Goal: Task Accomplishment & Management: Use online tool/utility

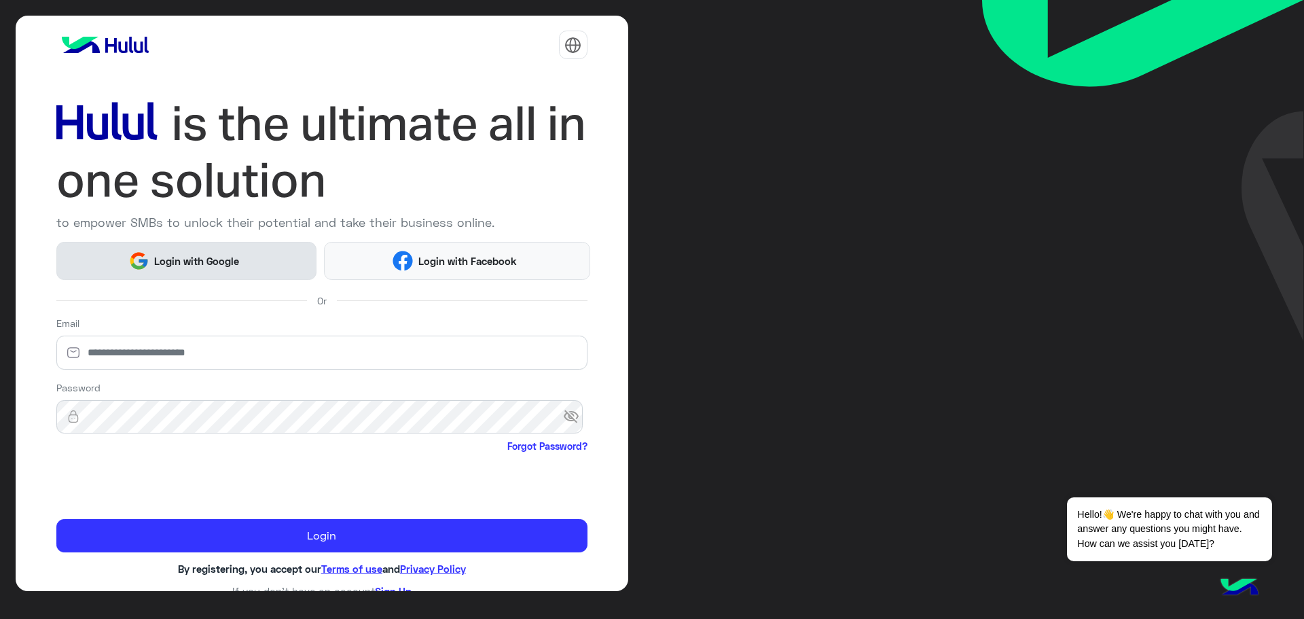
click at [246, 269] on button "Login with Google" at bounding box center [186, 260] width 261 height 37
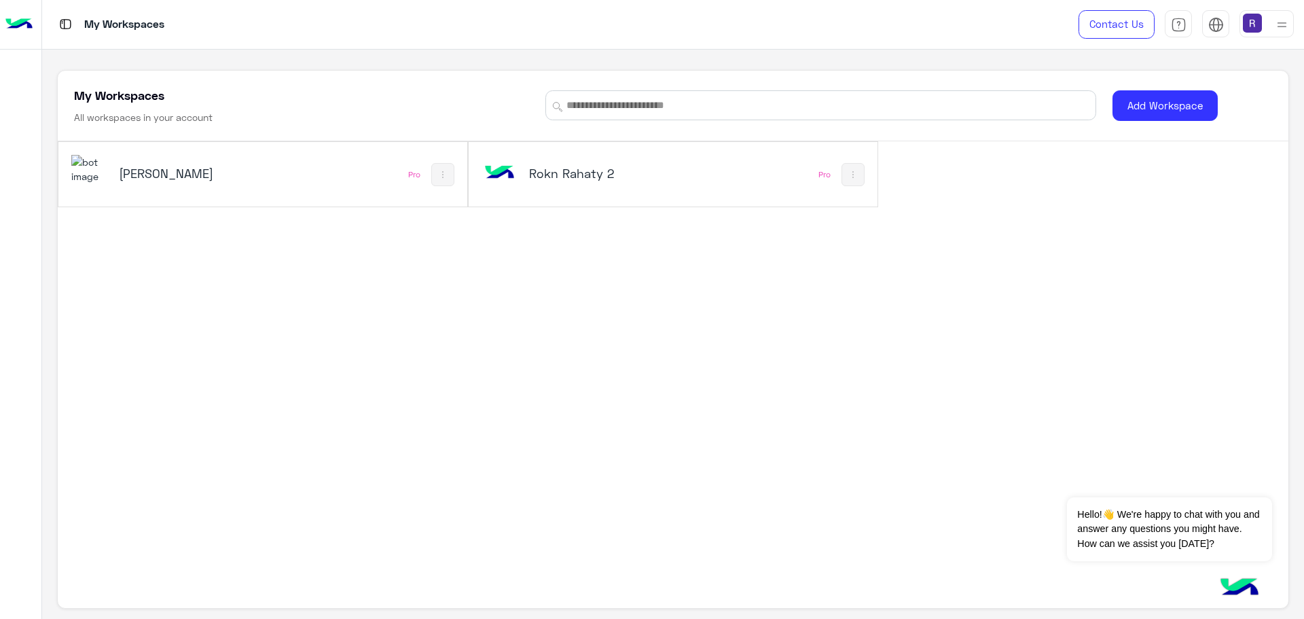
click at [161, 180] on h5 "[PERSON_NAME]" at bounding box center [188, 173] width 138 height 16
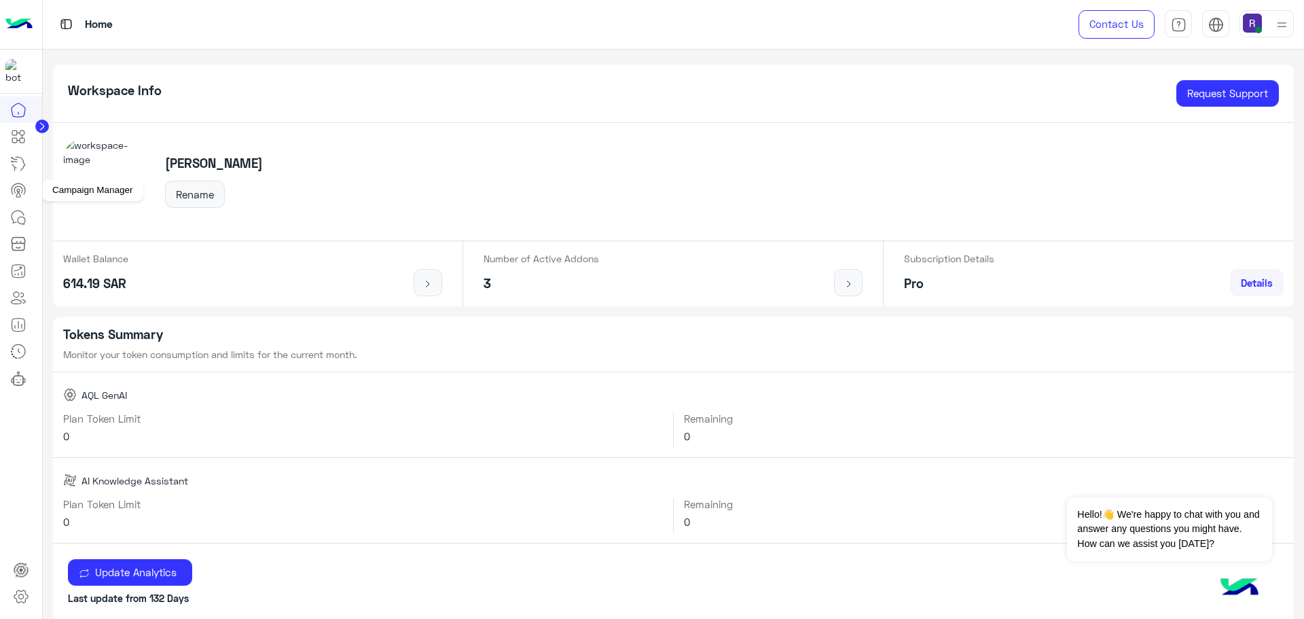
click at [16, 188] on icon at bounding box center [18, 190] width 16 height 16
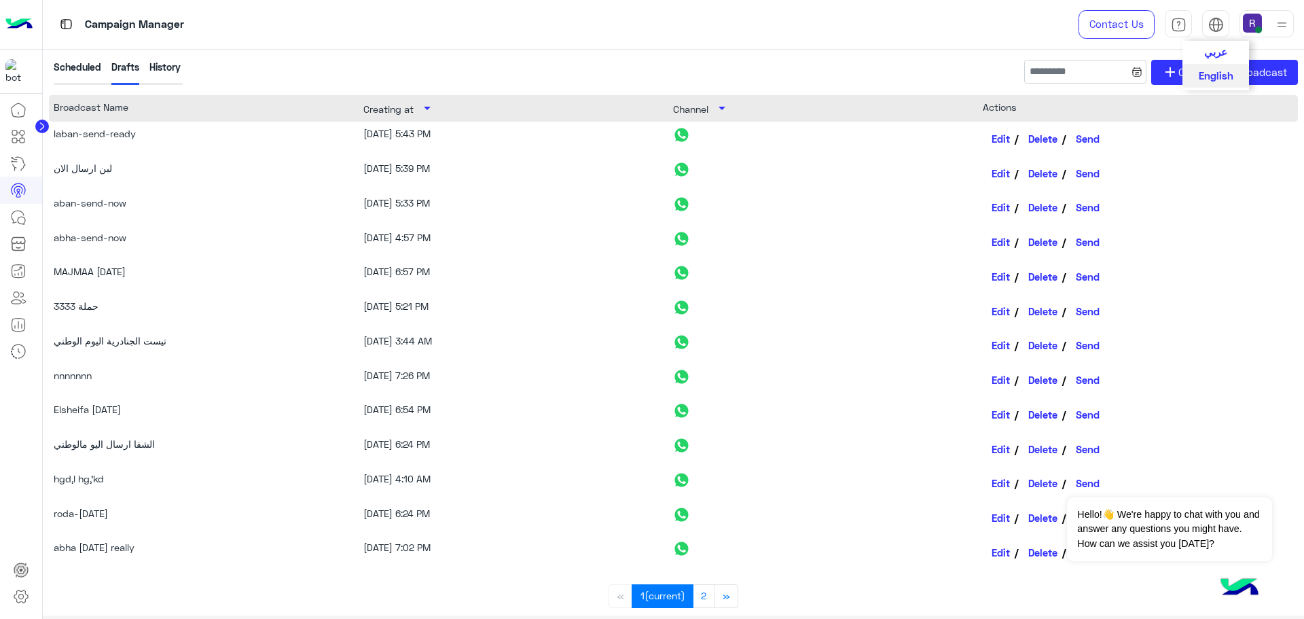
click at [1218, 54] on span "عربي" at bounding box center [1215, 52] width 23 height 12
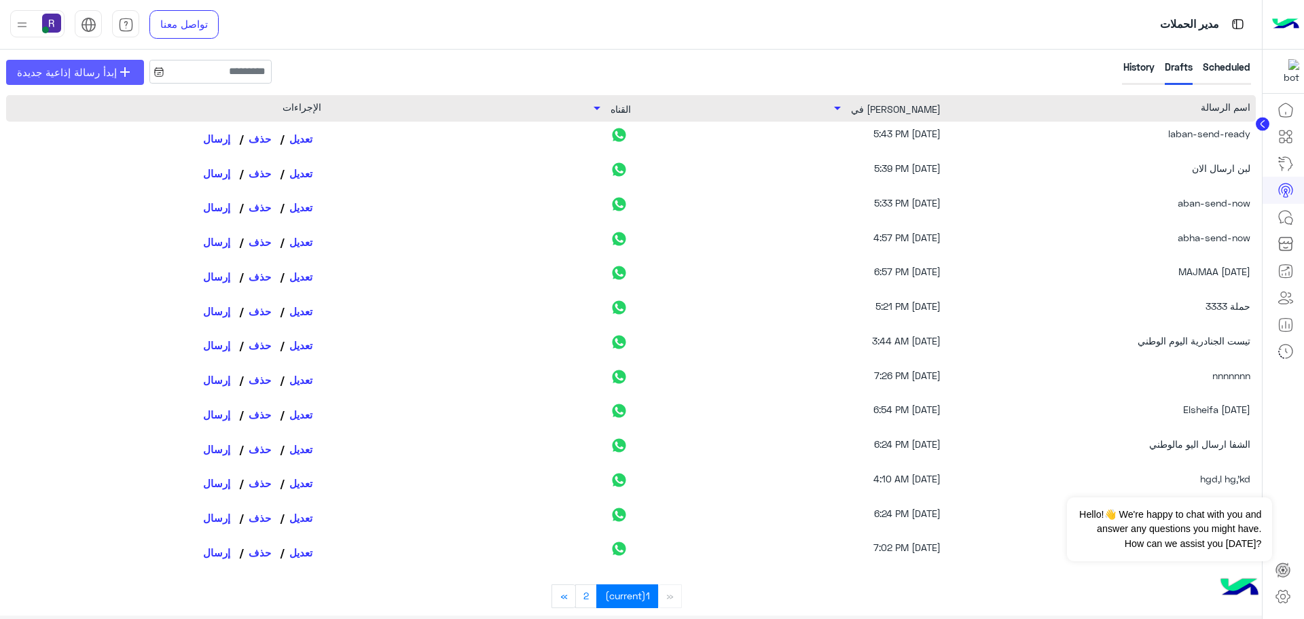
click at [79, 62] on link "add إبدأ رسالة إذاعية جديدة" at bounding box center [75, 72] width 138 height 25
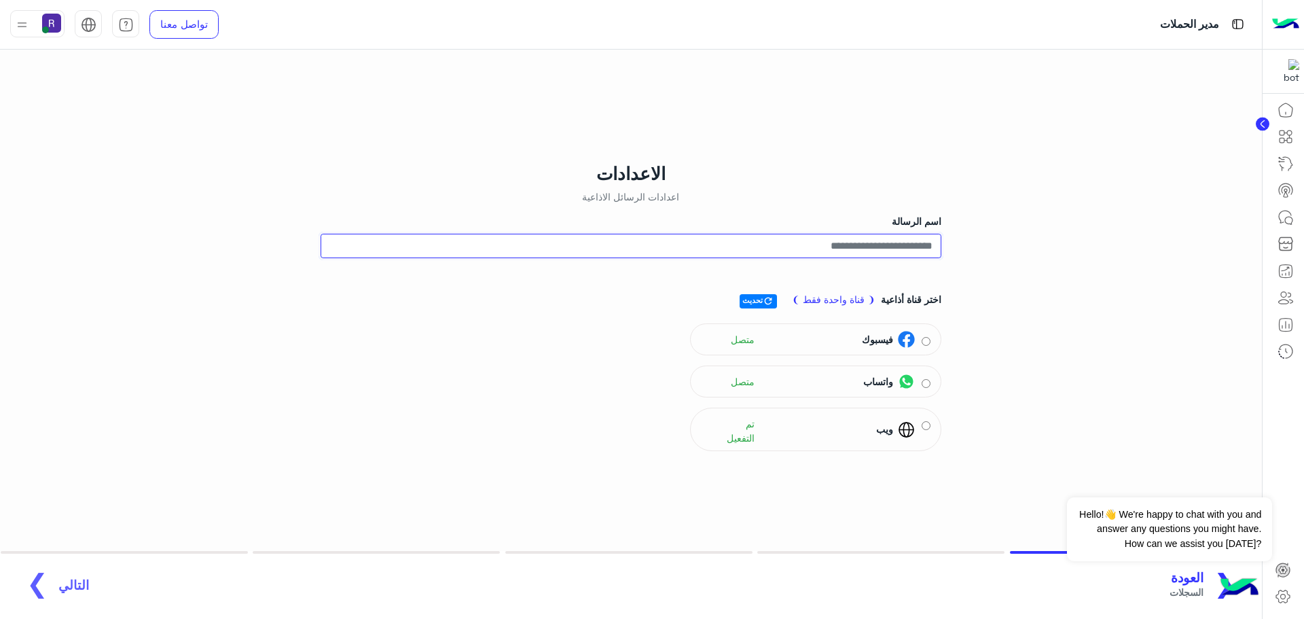
click at [913, 245] on input "اسم الرسالة" at bounding box center [631, 246] width 621 height 24
type input "**********"
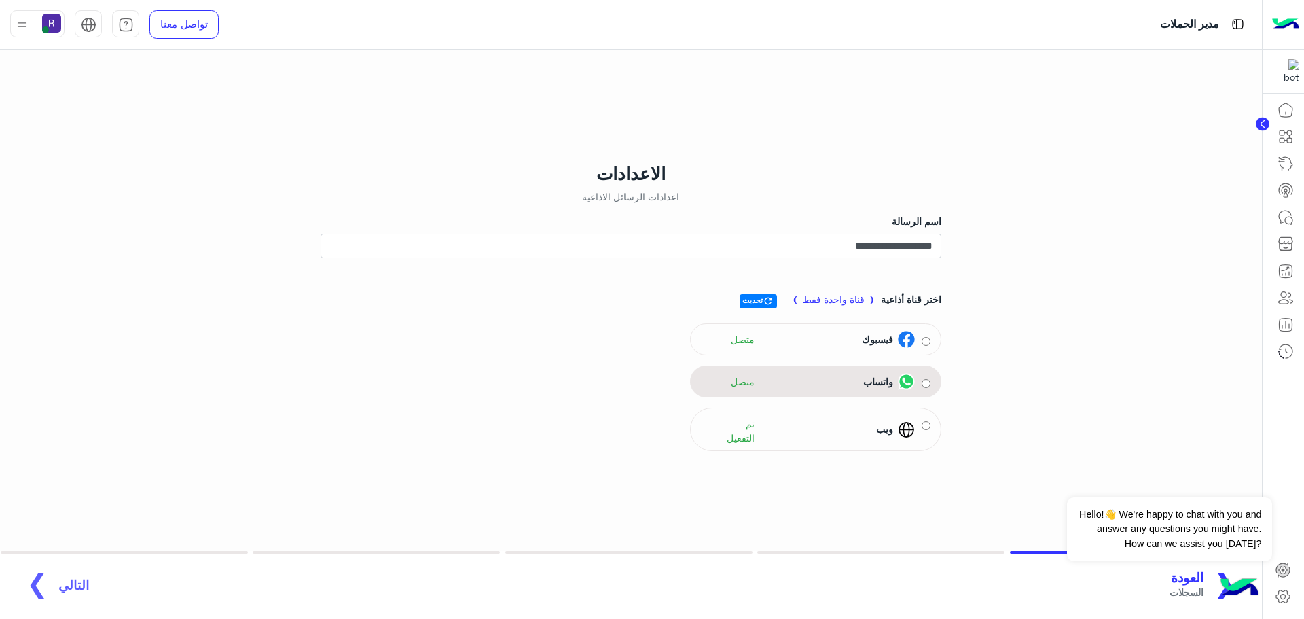
click at [858, 384] on div "واتساب" at bounding box center [886, 381] width 57 height 17
click at [72, 580] on span "التالي" at bounding box center [73, 578] width 31 height 16
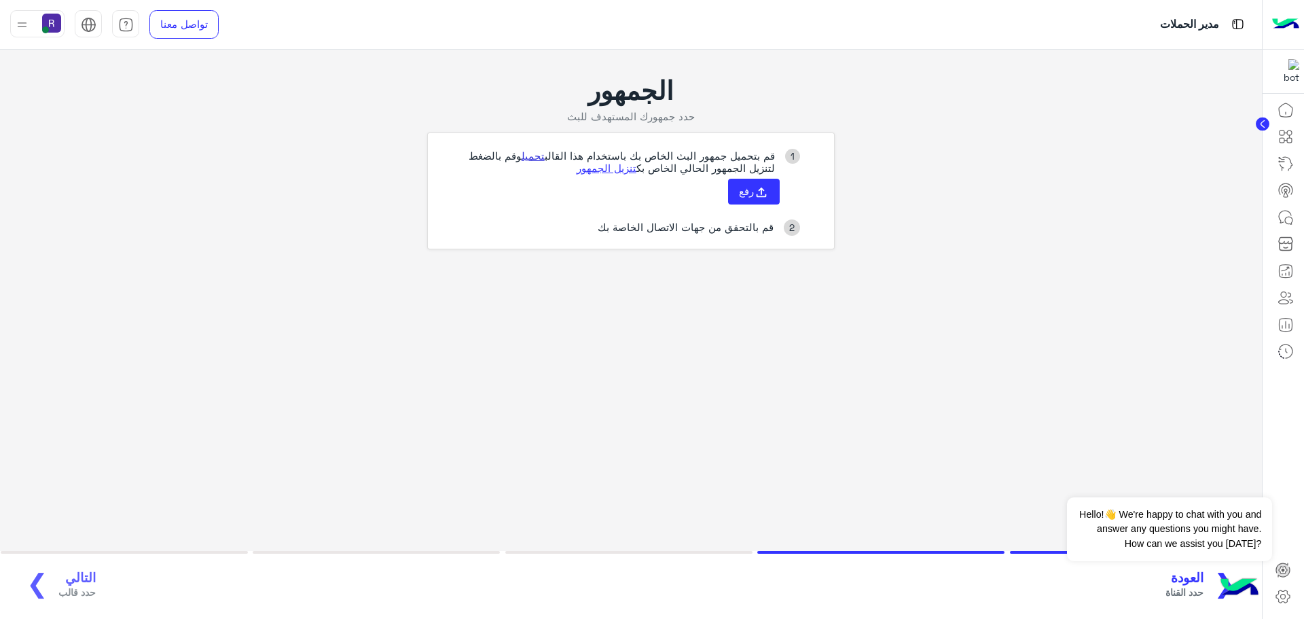
click at [535, 151] on link "تحميل" at bounding box center [533, 155] width 23 height 12
click at [761, 196] on use at bounding box center [762, 192] width 10 height 10
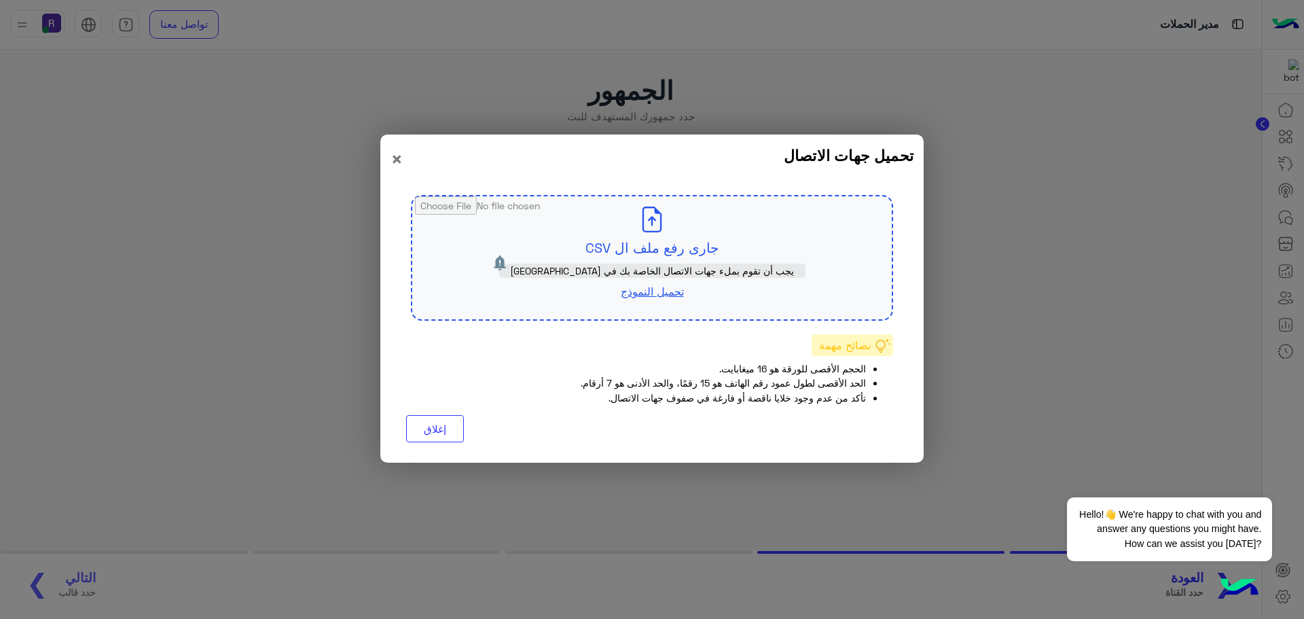
click at [698, 258] on input "file" at bounding box center [651, 257] width 479 height 123
type input "**********"
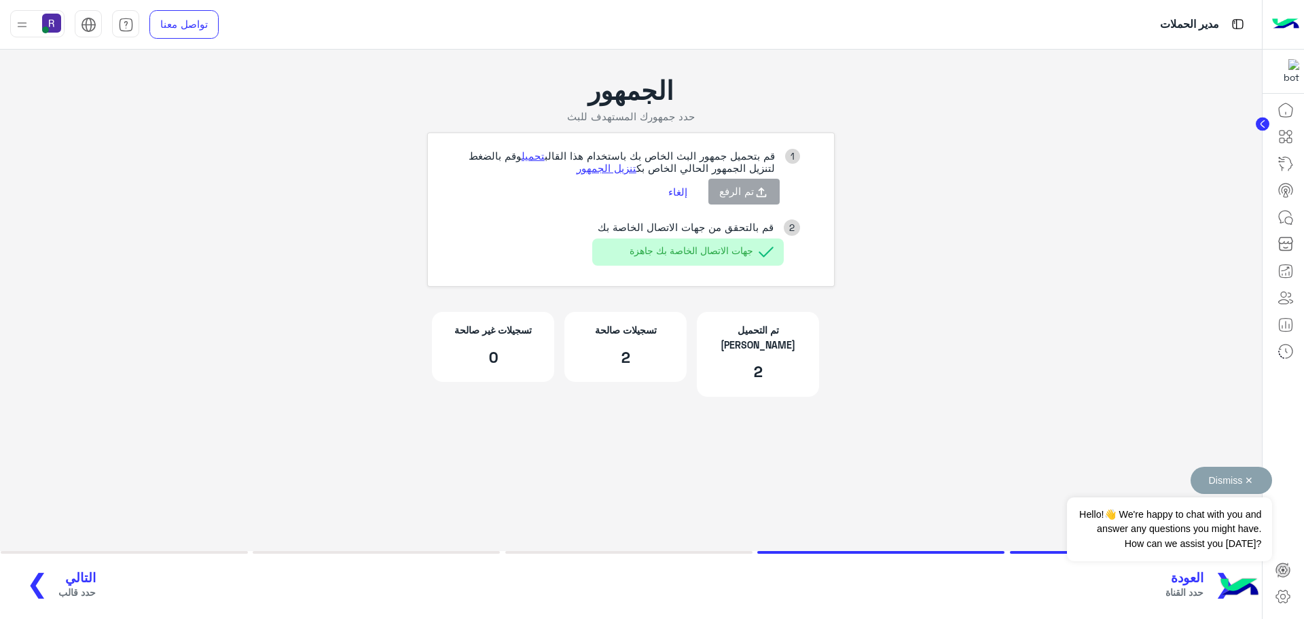
click at [1247, 474] on button "Dismiss ✕" at bounding box center [1232, 480] width 82 height 27
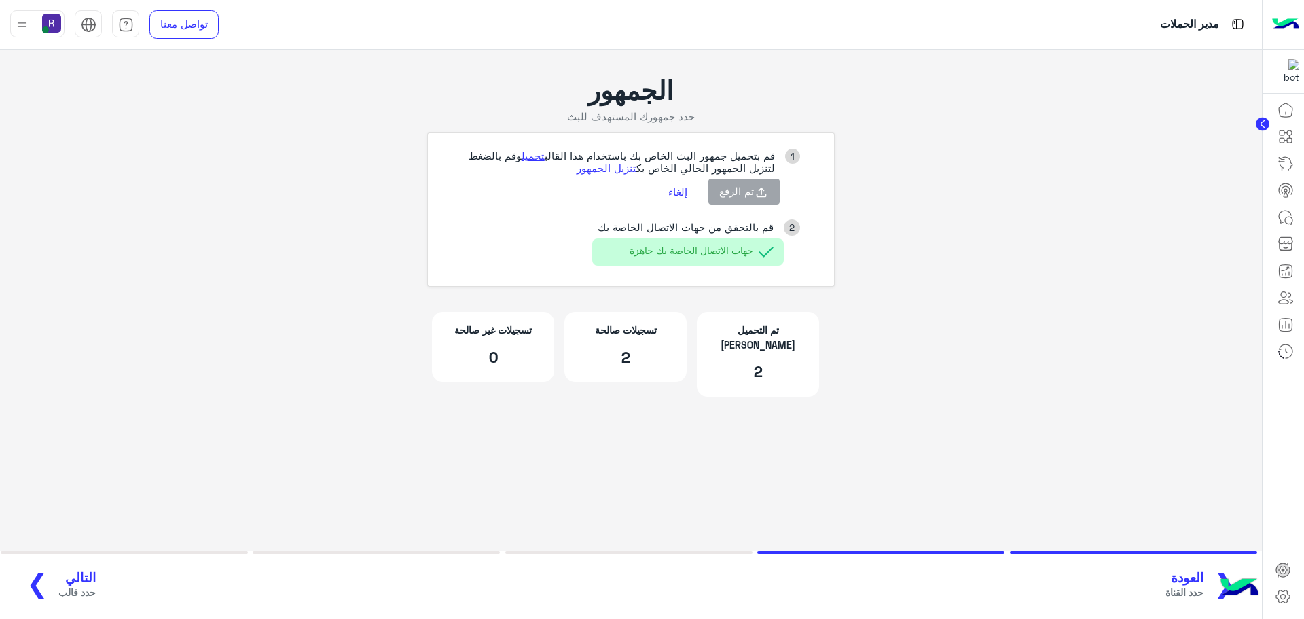
click at [75, 566] on button "التالي حدد قالب ❯" at bounding box center [56, 584] width 88 height 37
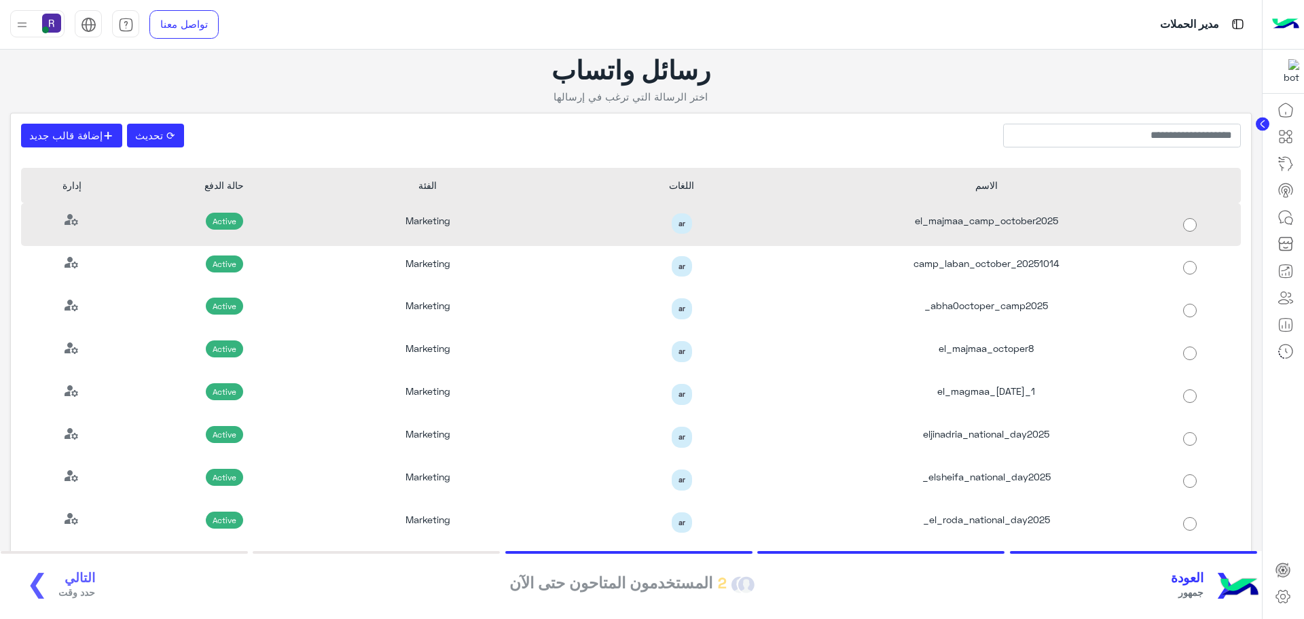
click at [1053, 223] on div "el_majmaa_camp_october2025" at bounding box center [986, 224] width 305 height 43
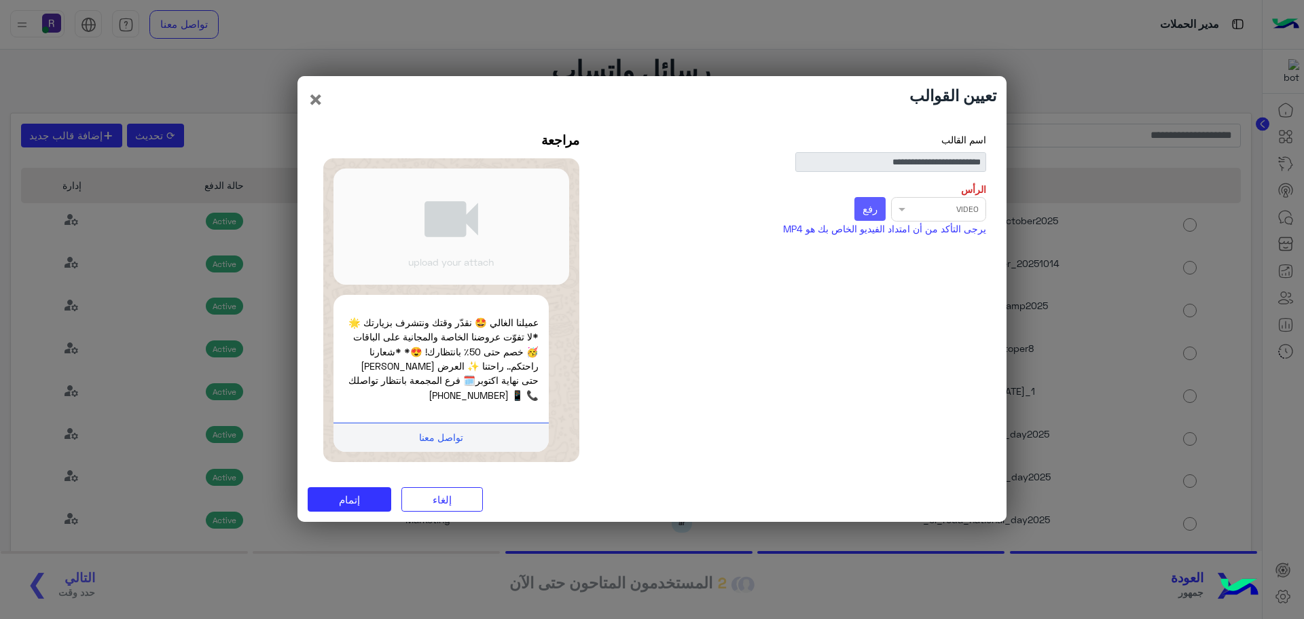
click at [877, 206] on button "رفع" at bounding box center [870, 209] width 32 height 24
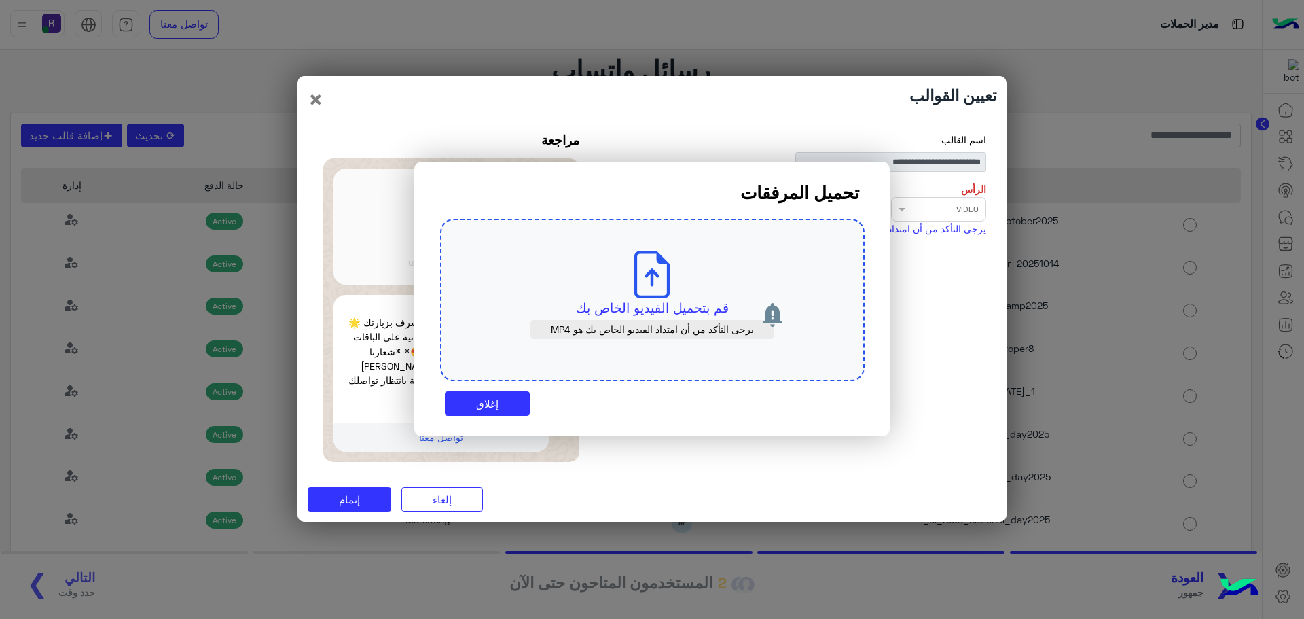
click at [689, 316] on p "قم بتحميل الفيديو الخاص بك" at bounding box center [652, 307] width 361 height 19
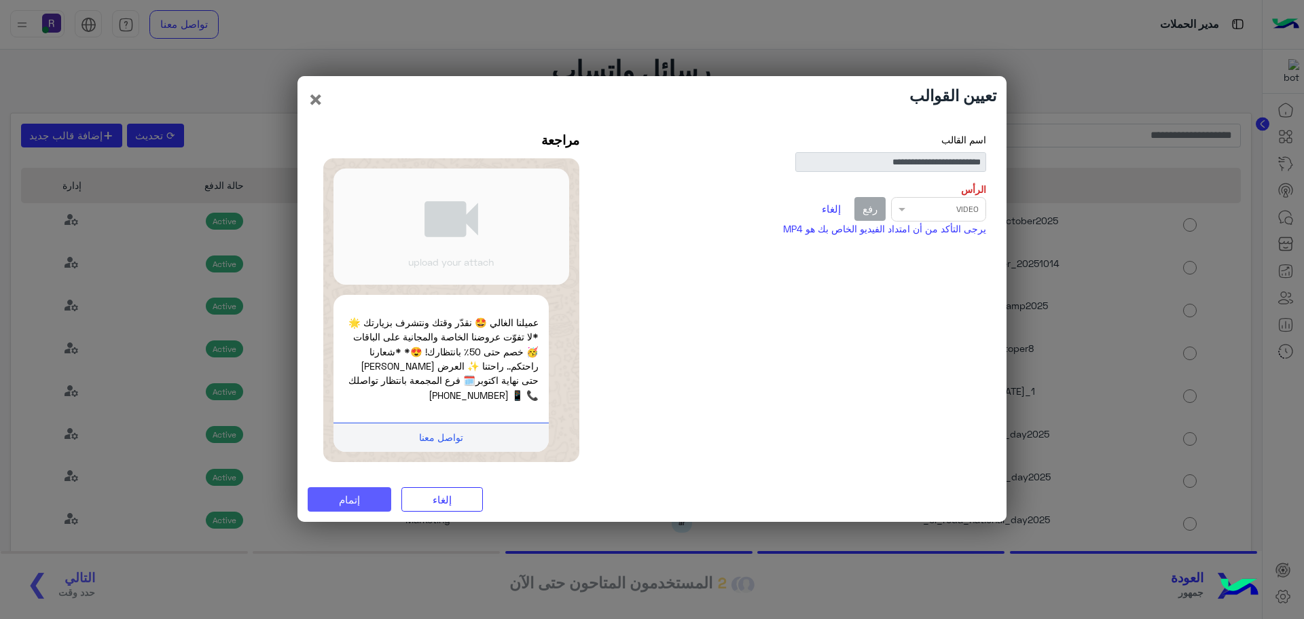
click at [329, 506] on button "إتمام" at bounding box center [350, 499] width 84 height 24
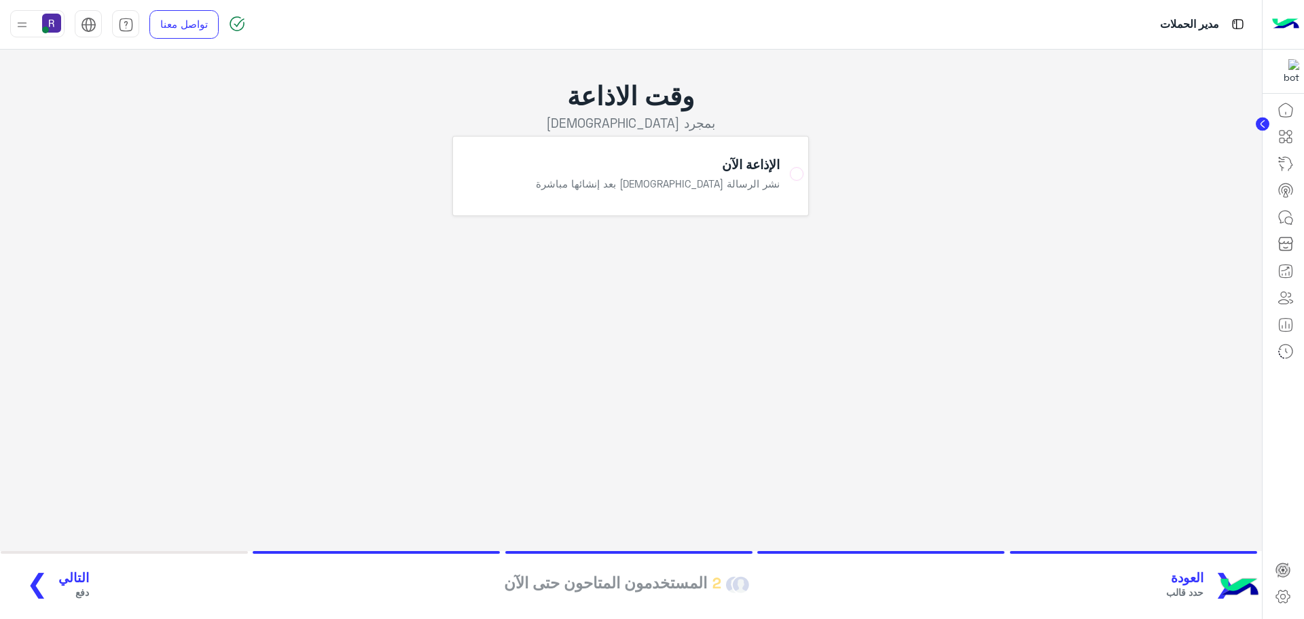
click at [66, 580] on span "التالي" at bounding box center [73, 578] width 31 height 16
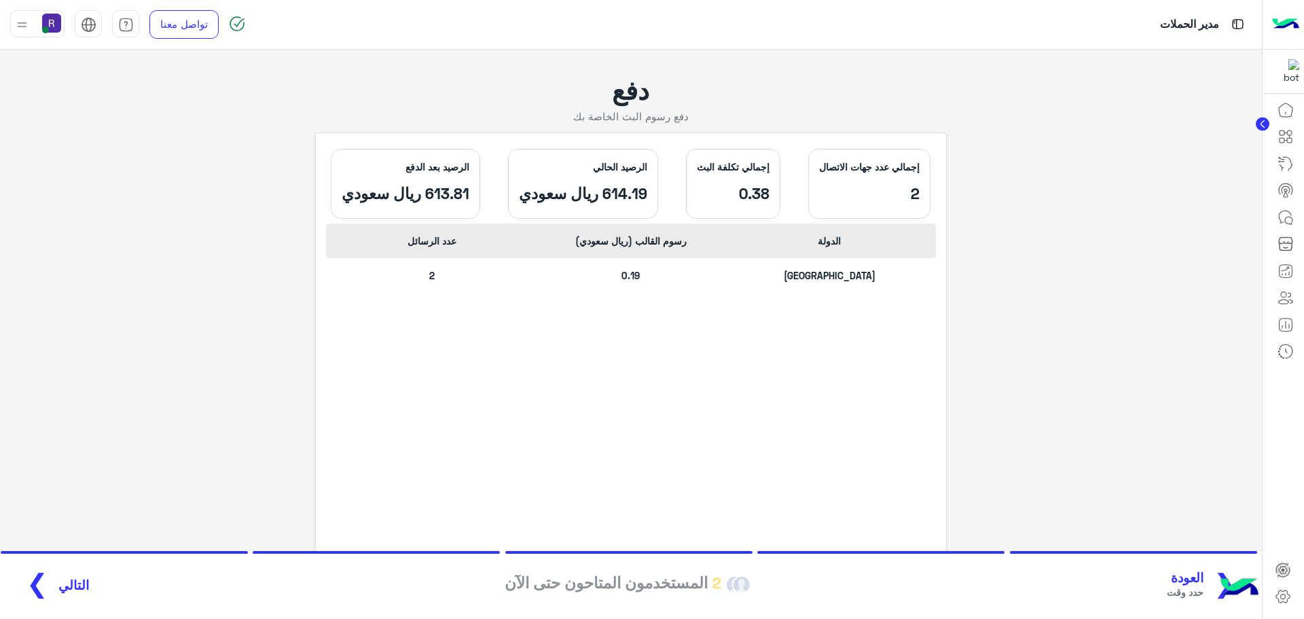
click at [73, 586] on span "التالي" at bounding box center [73, 585] width 31 height 16
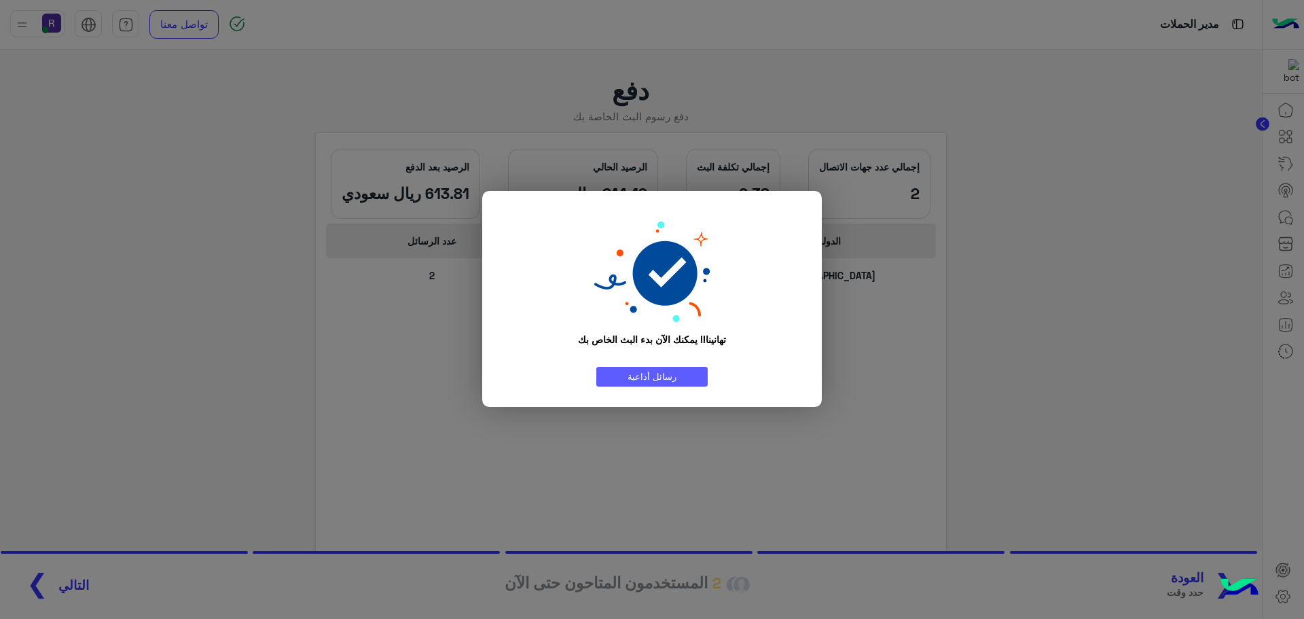
click at [656, 378] on link "رسائل أذاعية" at bounding box center [651, 377] width 111 height 20
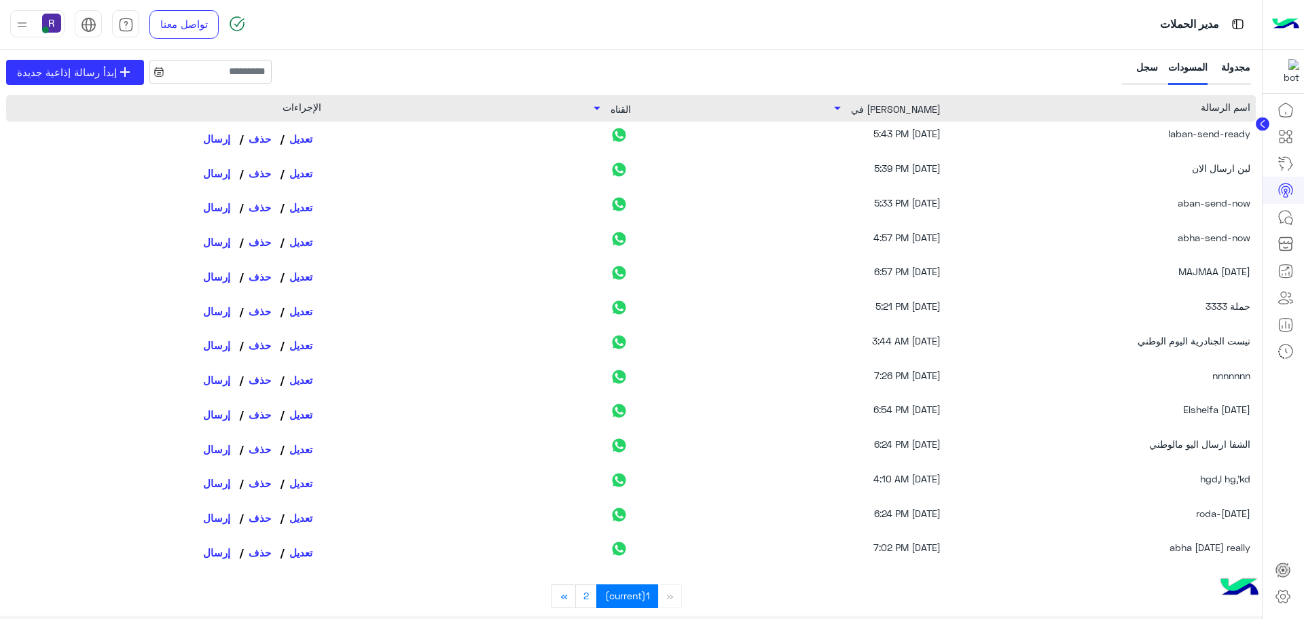
click at [1144, 68] on div "سجل" at bounding box center [1141, 72] width 33 height 25
click at [1140, 75] on div "سجل" at bounding box center [1141, 72] width 33 height 25
